Goal: Find specific page/section: Find specific page/section

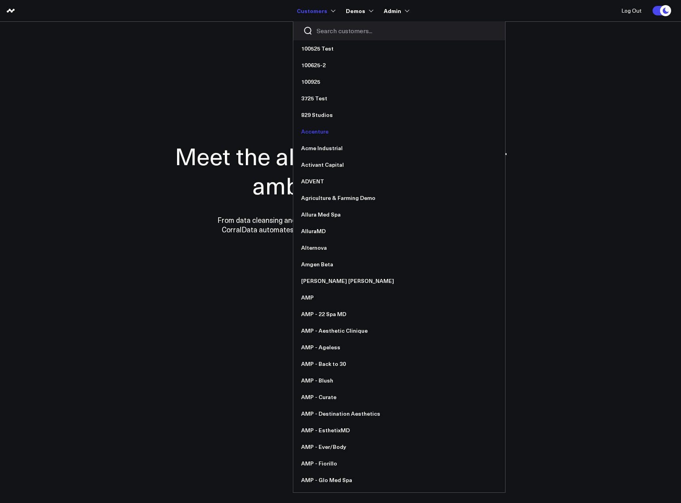
click at [319, 130] on link "Accenture" at bounding box center [399, 131] width 212 height 17
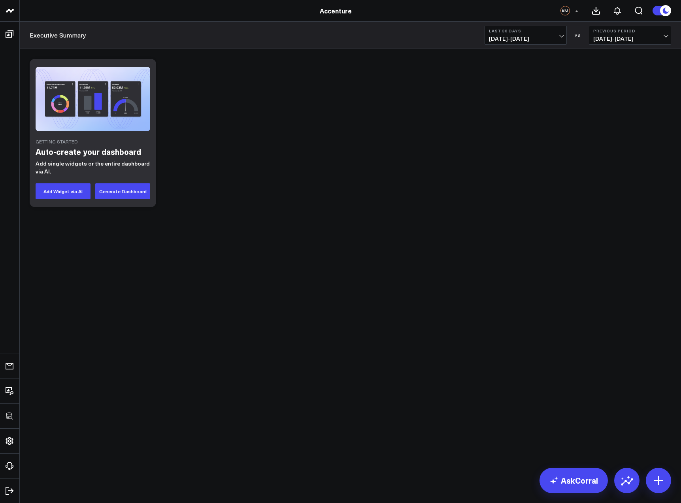
click at [330, 9] on link "Accenture" at bounding box center [336, 10] width 32 height 9
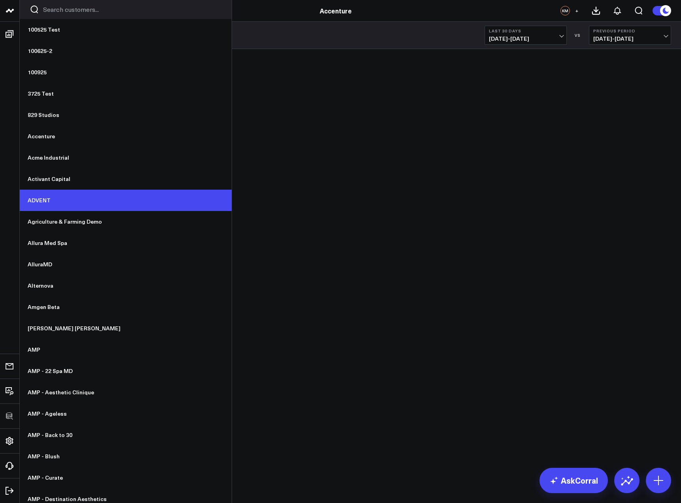
click at [68, 205] on link "ADVENT" at bounding box center [126, 200] width 212 height 21
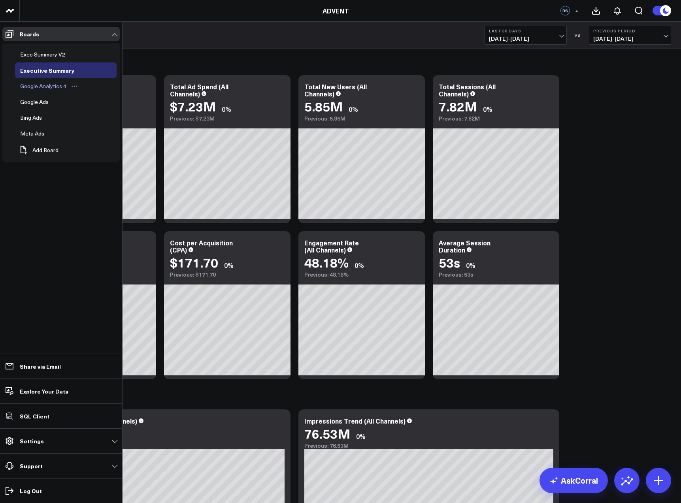
click at [28, 86] on div "Google Analytics 4" at bounding box center [43, 85] width 50 height 9
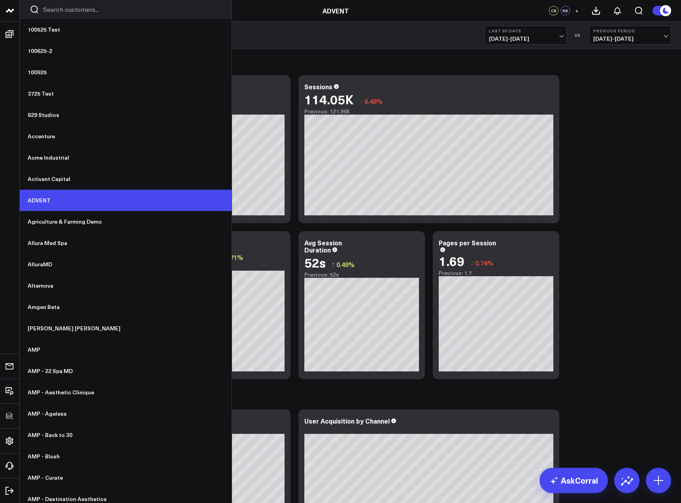
scroll to position [1, 0]
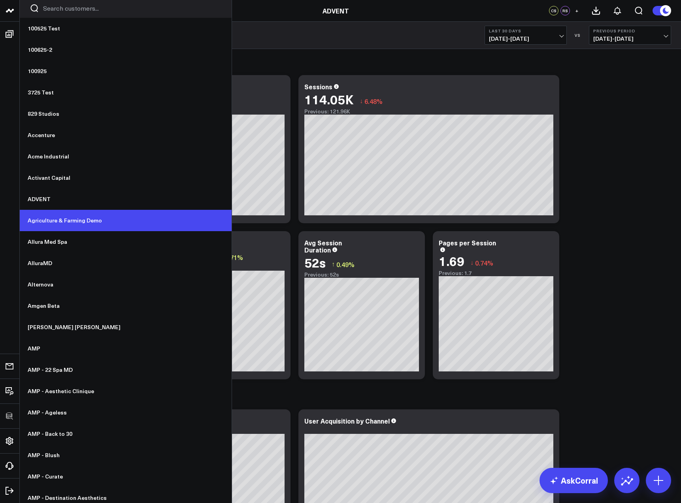
click at [85, 217] on link "Agriculture & Farming Demo" at bounding box center [126, 220] width 212 height 21
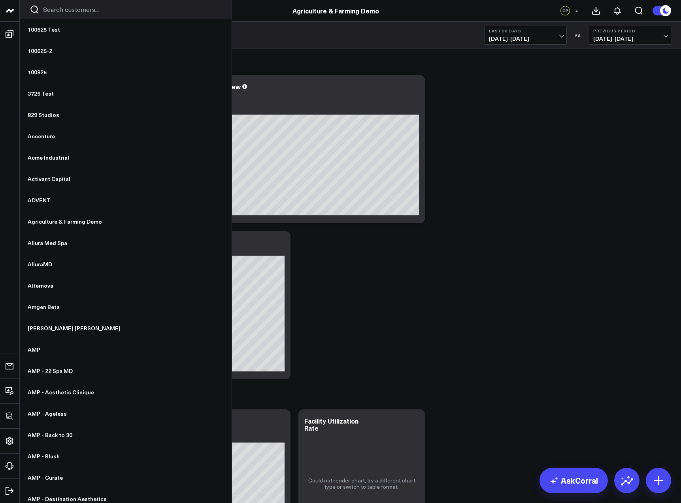
click at [52, 9] on input "Search customers input" at bounding box center [132, 9] width 179 height 9
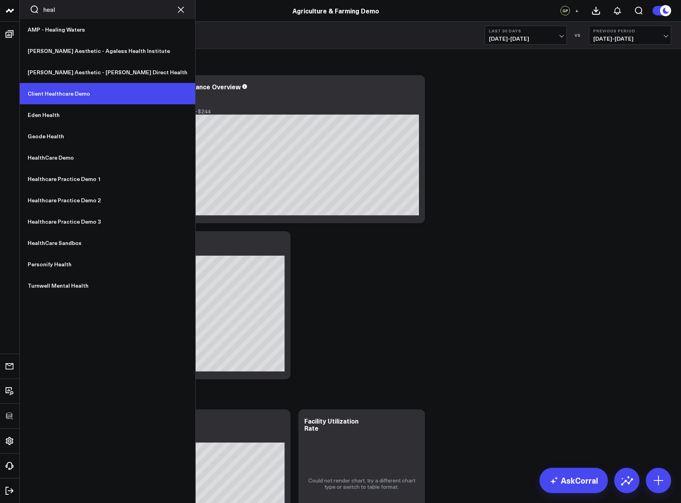
type input "heal"
click at [85, 95] on link "Client Healthcare Demo" at bounding box center [108, 93] width 176 height 21
